Goal: Information Seeking & Learning: Find specific fact

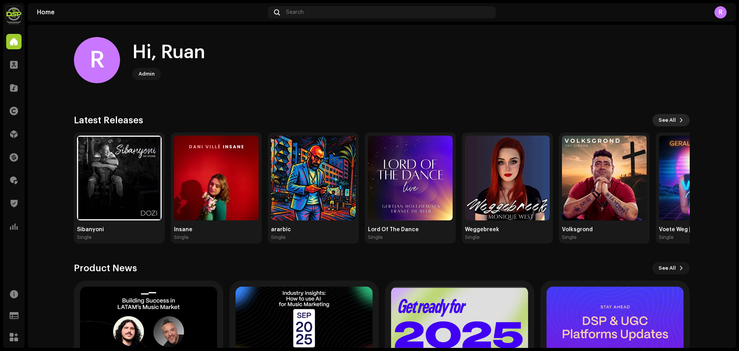
click at [670, 119] on span "See All" at bounding box center [667, 119] width 17 height 15
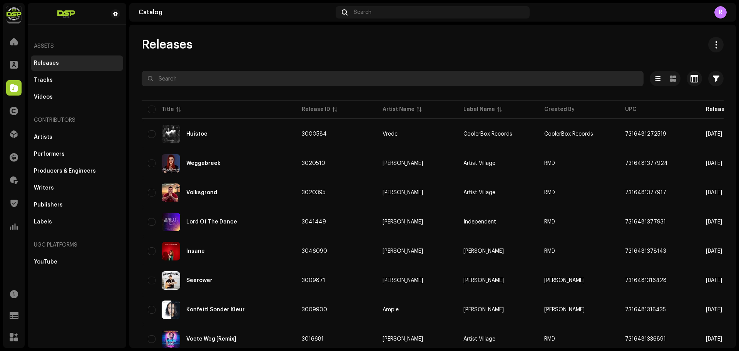
click at [327, 77] on input "text" at bounding box center [393, 78] width 502 height 15
type input "alba"
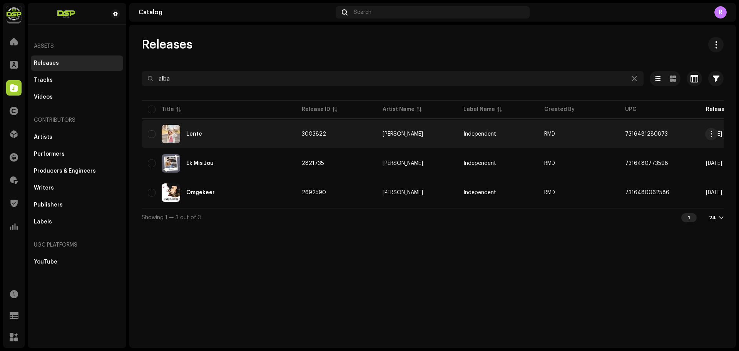
click at [190, 131] on div "Lente" at bounding box center [194, 133] width 16 height 5
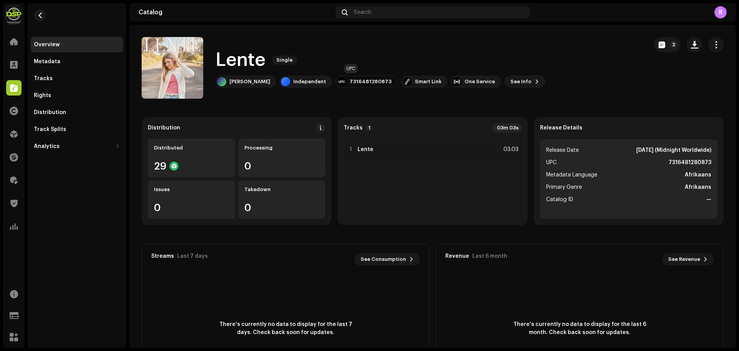
click at [360, 80] on div "7316481280873" at bounding box center [371, 82] width 42 height 6
copy div "7316481280873"
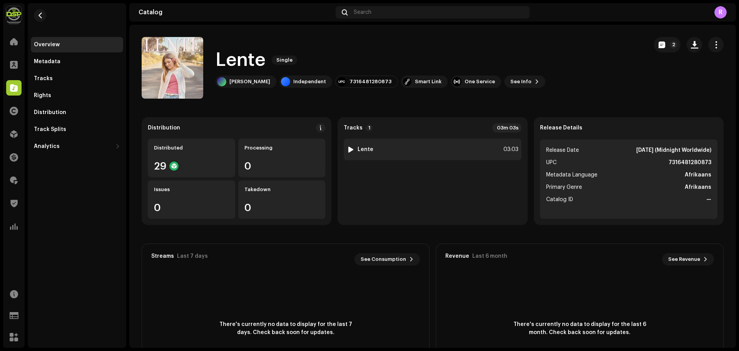
click at [460, 155] on div "1 Lente 03:03" at bounding box center [432, 150] width 177 height 22
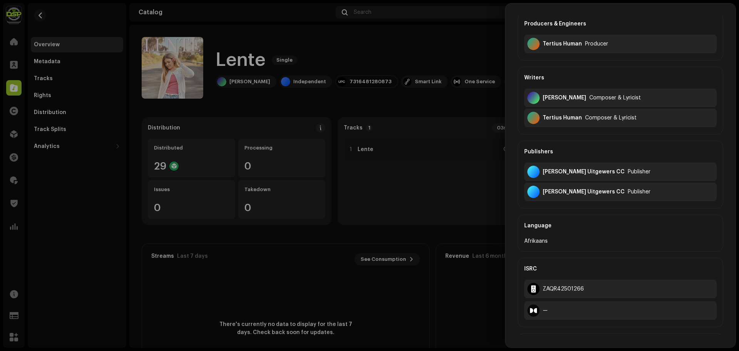
scroll to position [231, 0]
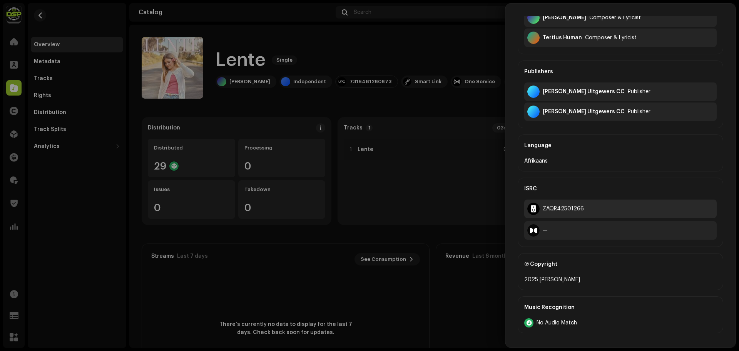
click at [553, 204] on div "ZAQR42501266" at bounding box center [620, 208] width 192 height 18
click at [554, 204] on div "ZAQR42501266" at bounding box center [620, 208] width 192 height 18
copy div "ZAQR42501266"
click at [303, 110] on div at bounding box center [369, 175] width 739 height 351
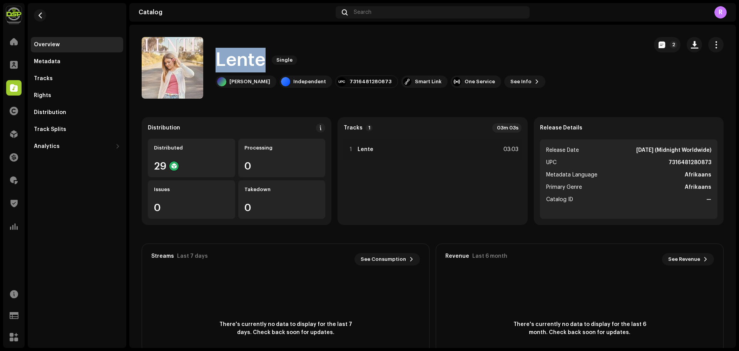
drag, startPoint x: 264, startPoint y: 59, endPoint x: 214, endPoint y: 59, distance: 50.4
click at [214, 59] on div "Lente Single [PERSON_NAME] Independent 7316481280873 Smart Link One Service See…" at bounding box center [392, 68] width 500 height 62
copy h1 "Lente"
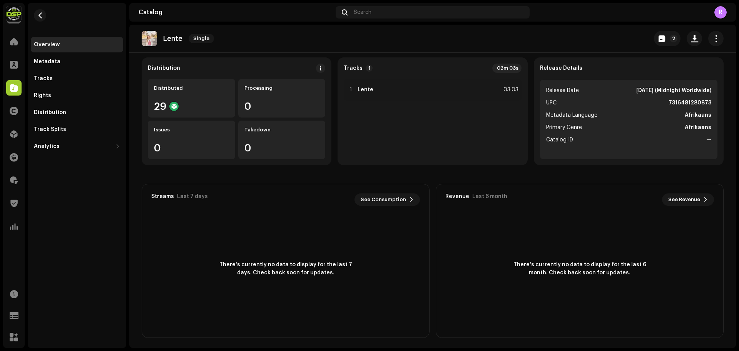
scroll to position [0, 0]
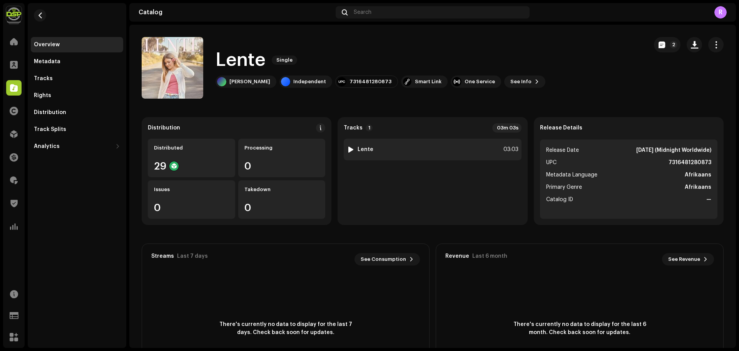
click at [348, 148] on div at bounding box center [351, 149] width 6 height 6
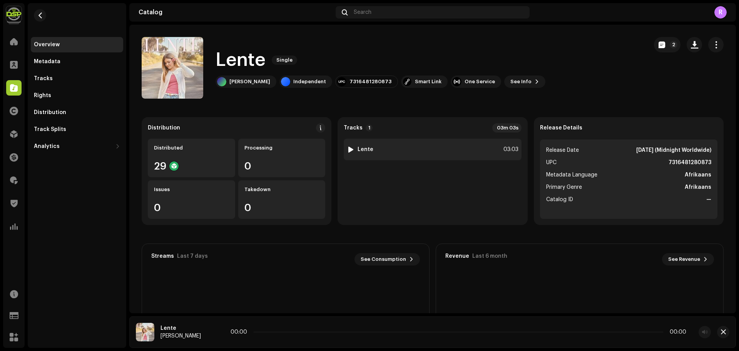
click at [387, 149] on div "1 Lente 03:03" at bounding box center [432, 150] width 177 height 22
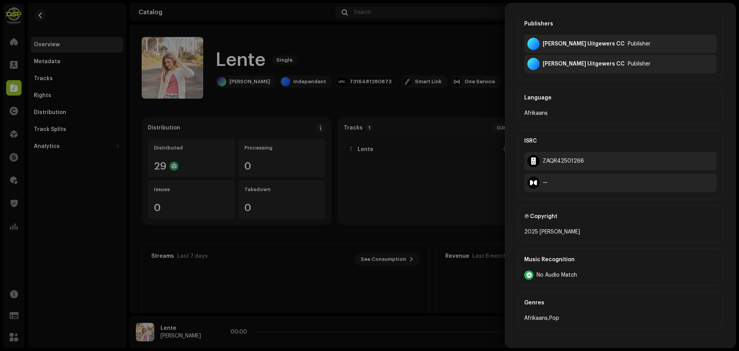
scroll to position [326, 0]
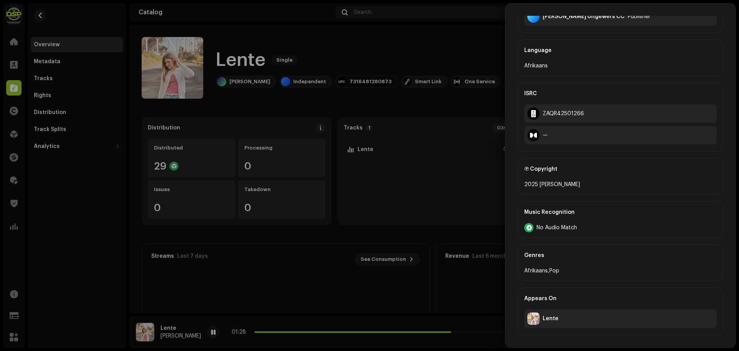
click at [355, 74] on div at bounding box center [369, 175] width 739 height 351
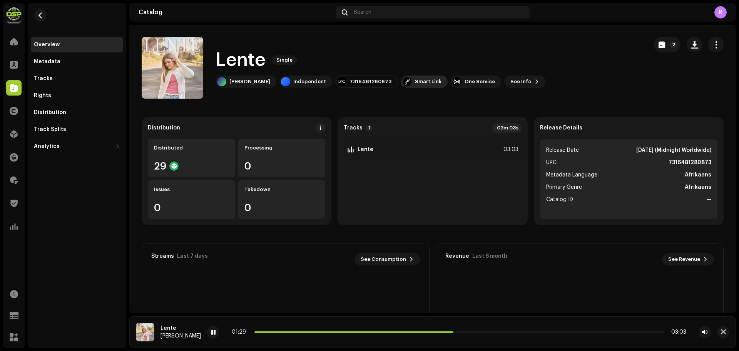
click at [415, 83] on div "Smart Link" at bounding box center [428, 82] width 27 height 6
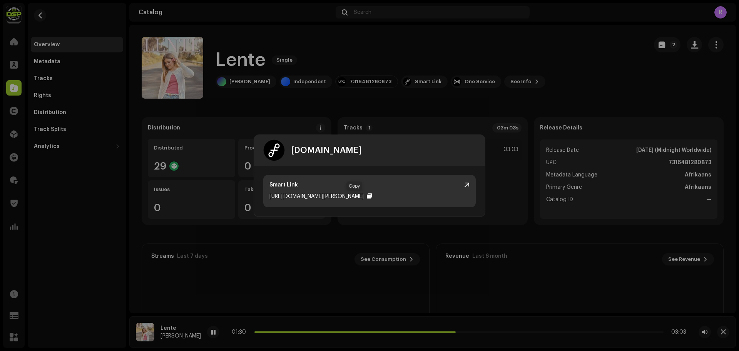
click at [367, 194] on div at bounding box center [369, 196] width 5 height 6
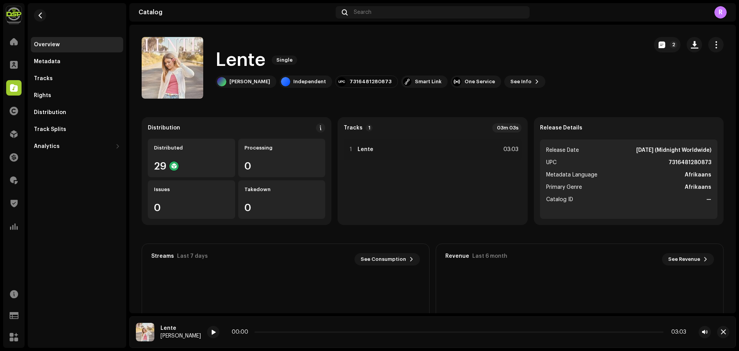
click at [582, 117] on div "[DOMAIN_NAME] Smart Link [URL][DOMAIN_NAME][PERSON_NAME]" at bounding box center [369, 175] width 739 height 351
click at [399, 147] on div "1 Lente 03:03" at bounding box center [432, 150] width 177 height 22
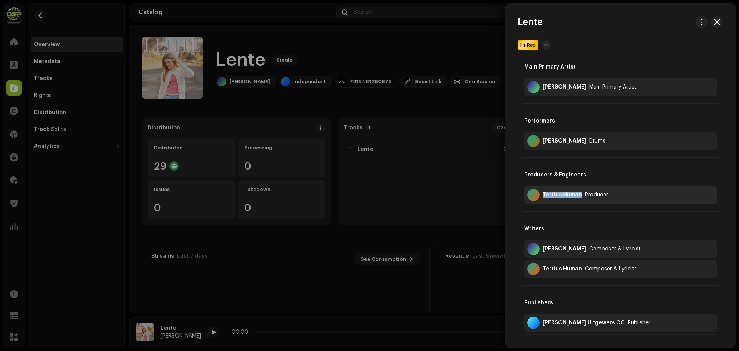
drag, startPoint x: 581, startPoint y: 194, endPoint x: 535, endPoint y: 195, distance: 45.8
click at [535, 195] on div "Tertius Human Producer" at bounding box center [620, 195] width 192 height 18
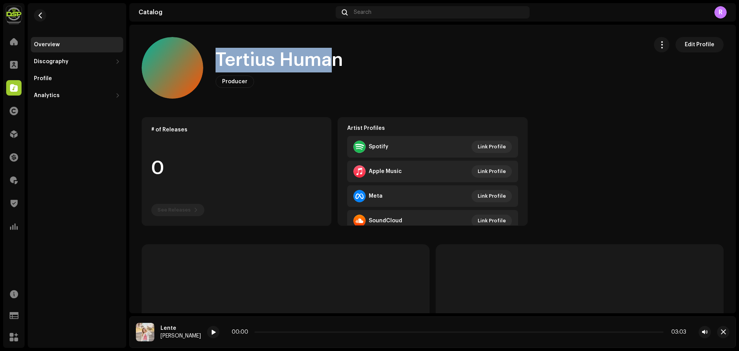
drag, startPoint x: 211, startPoint y: 61, endPoint x: 331, endPoint y: 64, distance: 120.2
click at [331, 64] on div "[PERSON_NAME] Human Producer Edit Profile" at bounding box center [392, 68] width 500 height 62
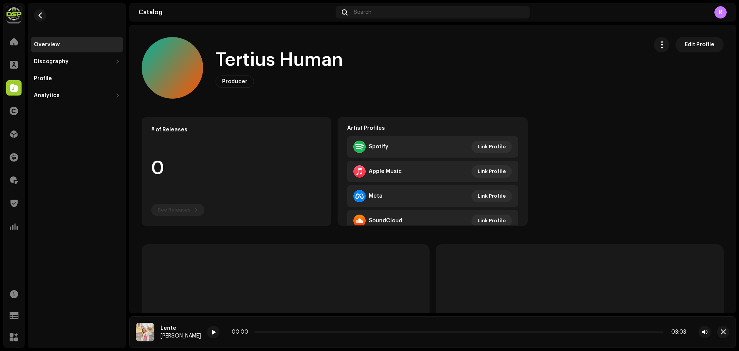
click at [348, 64] on div "Tertius Human" at bounding box center [283, 60] width 134 height 25
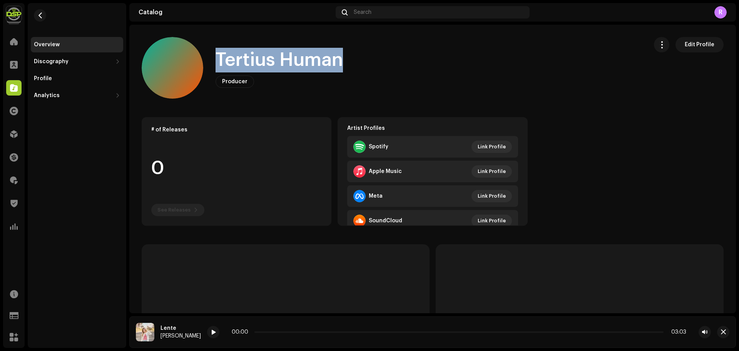
drag, startPoint x: 265, startPoint y: 62, endPoint x: 218, endPoint y: 64, distance: 47.7
click at [218, 64] on div "[PERSON_NAME] Human Producer Edit Profile" at bounding box center [392, 68] width 500 height 62
copy h1 "Tertius Human"
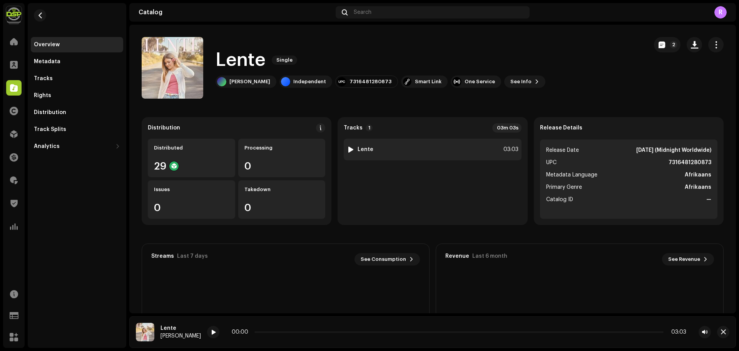
click at [375, 149] on div "1 Lente 03:03" at bounding box center [432, 150] width 177 height 22
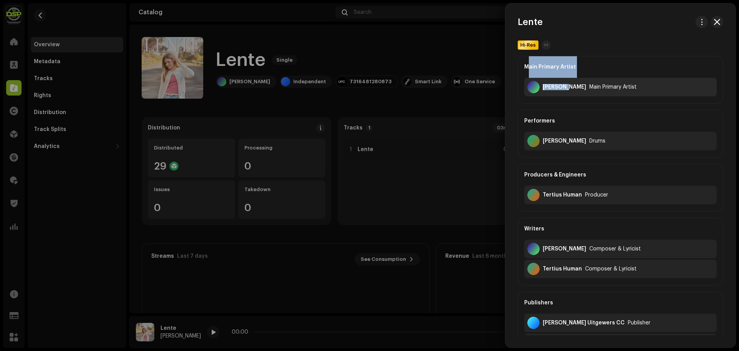
drag, startPoint x: 530, startPoint y: 74, endPoint x: 565, endPoint y: 91, distance: 38.9
click at [565, 91] on div "Main Primary Artist [PERSON_NAME] Main Primary Artist" at bounding box center [621, 80] width 206 height 48
click at [524, 102] on div "Main Primary Artist [PERSON_NAME] Main Primary Artist" at bounding box center [621, 80] width 206 height 48
click at [543, 100] on div "Main Primary Artist [PERSON_NAME] Main Primary Artist" at bounding box center [621, 80] width 206 height 48
drag, startPoint x: 542, startPoint y: 100, endPoint x: 574, endPoint y: 99, distance: 32.3
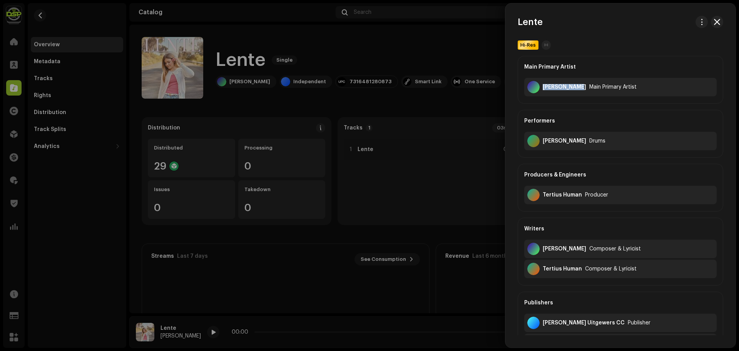
click at [574, 99] on div "Main Primary Artist [PERSON_NAME] Main Primary Artist" at bounding box center [621, 80] width 206 height 48
copy div "[PERSON_NAME]"
click at [467, 107] on div at bounding box center [369, 175] width 739 height 351
